Goal: Navigation & Orientation: Find specific page/section

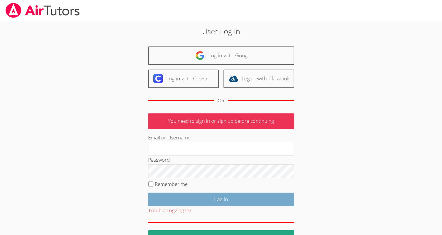
type input "mspairtutors@gmail.com"
click at [215, 198] on input "Log in" at bounding box center [221, 200] width 146 height 14
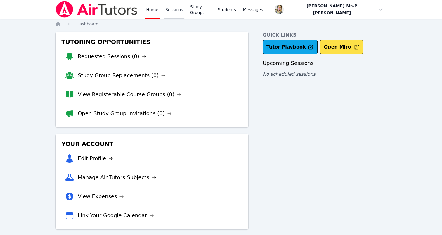
click at [173, 11] on link "Sessions" at bounding box center [174, 9] width 20 height 19
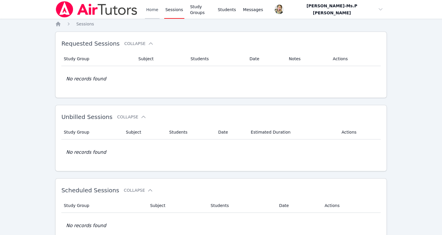
click at [158, 9] on link "Home" at bounding box center [152, 9] width 14 height 19
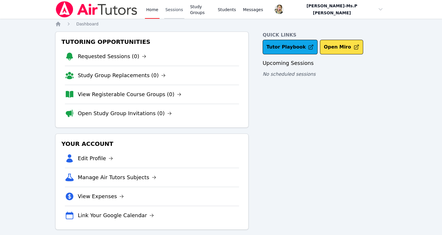
click at [174, 15] on link "Sessions" at bounding box center [174, 9] width 20 height 19
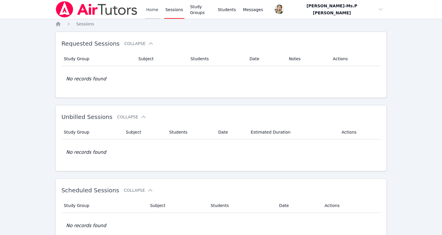
click at [158, 13] on link "Home" at bounding box center [152, 9] width 14 height 19
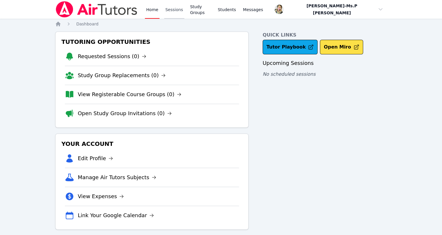
click at [174, 6] on link "Sessions" at bounding box center [174, 9] width 20 height 19
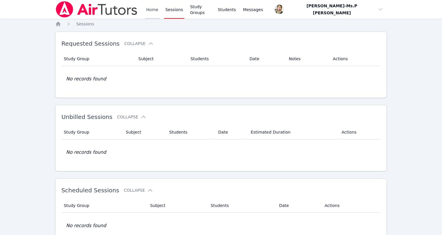
click at [151, 8] on link "Home" at bounding box center [152, 9] width 14 height 19
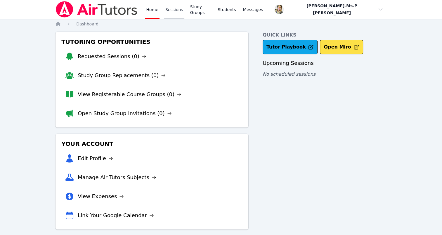
click at [168, 11] on link "Sessions" at bounding box center [174, 9] width 20 height 19
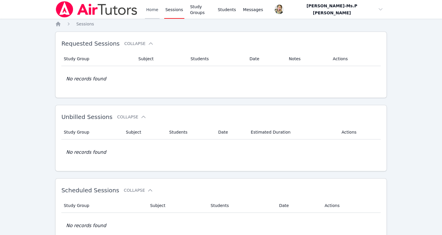
click at [153, 9] on link "Home" at bounding box center [152, 9] width 14 height 19
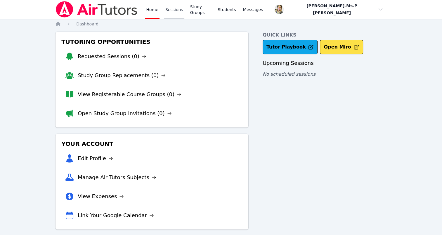
click at [173, 11] on link "Sessions" at bounding box center [174, 9] width 20 height 19
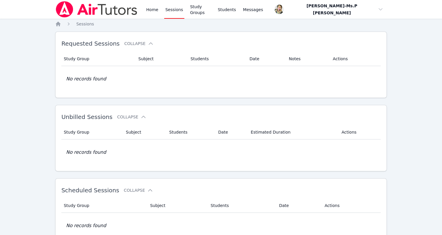
click at [165, 10] on link "Sessions" at bounding box center [174, 9] width 20 height 19
click at [146, 12] on link "Home" at bounding box center [152, 9] width 14 height 19
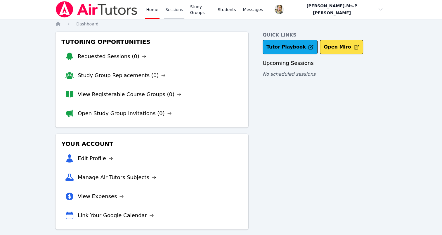
click at [171, 7] on link "Sessions" at bounding box center [174, 9] width 20 height 19
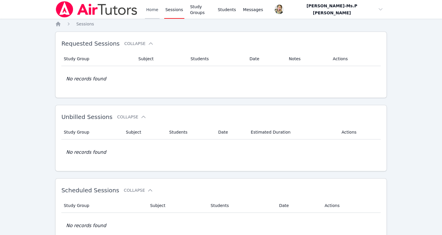
click at [148, 9] on link "Home" at bounding box center [152, 9] width 14 height 19
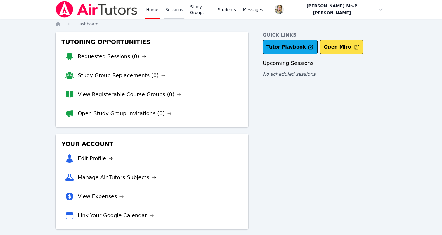
click at [173, 13] on link "Sessions" at bounding box center [174, 9] width 20 height 19
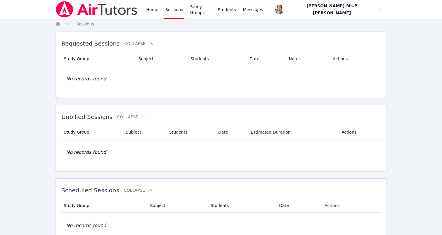
click at [142, 9] on div "Home Sessions Study Groups Students Messages" at bounding box center [159, 9] width 209 height 19
click at [150, 10] on link "Home" at bounding box center [152, 9] width 14 height 19
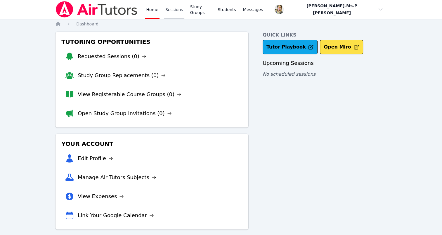
click at [171, 12] on link "Sessions" at bounding box center [174, 9] width 20 height 19
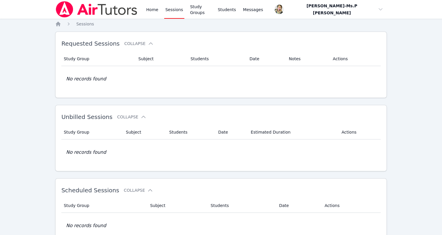
click at [144, 15] on div "Home Sessions Study Groups Students Messages" at bounding box center [159, 9] width 209 height 19
click at [151, 13] on link "Home" at bounding box center [152, 9] width 14 height 19
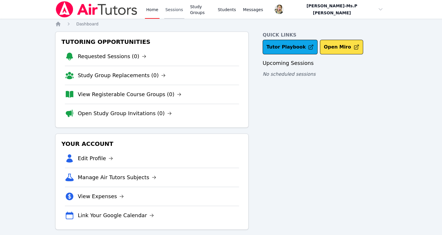
click at [176, 12] on link "Sessions" at bounding box center [174, 9] width 20 height 19
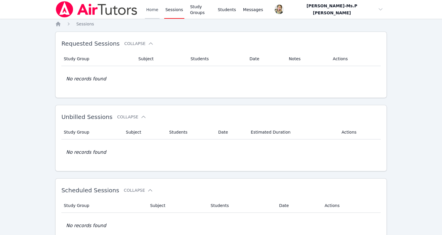
click at [153, 10] on link "Home" at bounding box center [152, 9] width 14 height 19
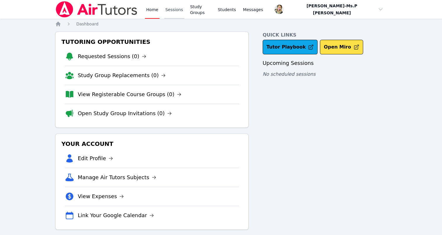
click at [166, 9] on link "Sessions" at bounding box center [174, 9] width 20 height 19
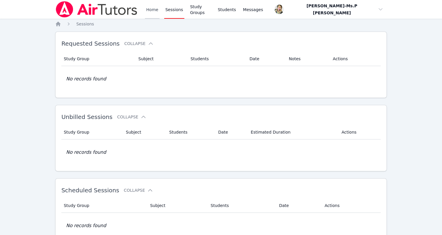
click at [156, 9] on link "Home" at bounding box center [152, 9] width 14 height 19
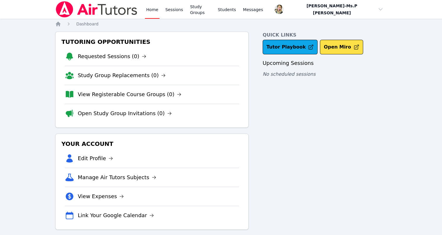
click at [156, 9] on link "Home" at bounding box center [152, 9] width 14 height 19
click at [173, 11] on link "Sessions" at bounding box center [174, 9] width 20 height 19
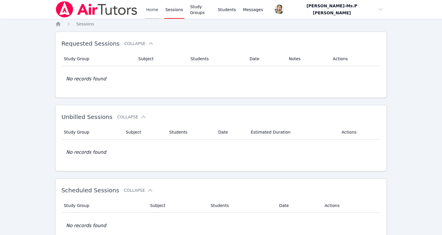
click at [155, 10] on link "Home" at bounding box center [152, 9] width 14 height 19
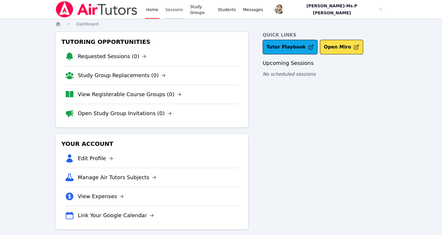
click at [170, 9] on link "Sessions" at bounding box center [174, 9] width 20 height 19
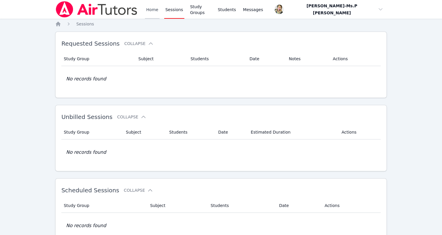
click at [151, 9] on link "Home" at bounding box center [152, 9] width 14 height 19
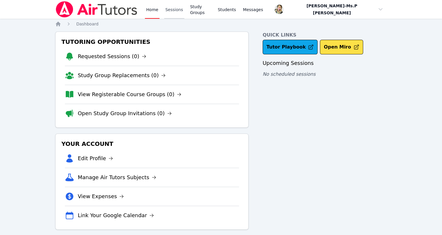
click at [171, 8] on link "Sessions" at bounding box center [174, 9] width 20 height 19
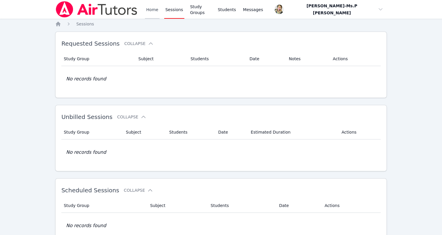
click at [150, 10] on link "Home" at bounding box center [152, 9] width 14 height 19
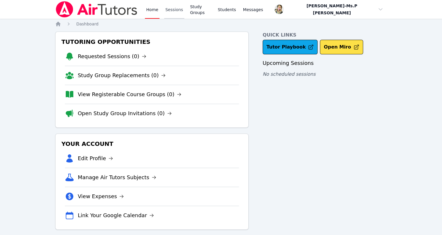
click at [175, 6] on link "Sessions" at bounding box center [174, 9] width 20 height 19
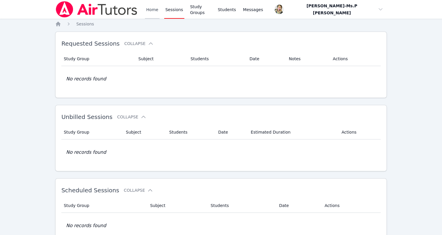
click at [147, 11] on link "Home" at bounding box center [152, 9] width 14 height 19
